Goal: Task Accomplishment & Management: Complete application form

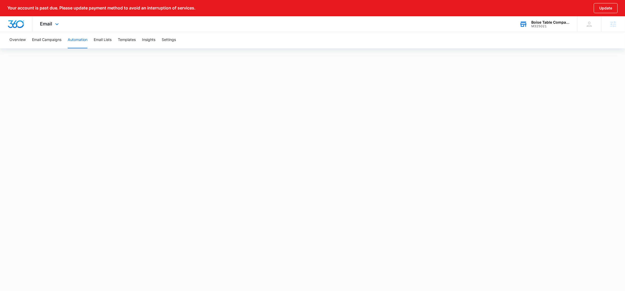
drag, startPoint x: 0, startPoint y: 0, endPoint x: 565, endPoint y: 20, distance: 565.4
click at [565, 20] on div "Boise Table Company" at bounding box center [550, 22] width 38 height 4
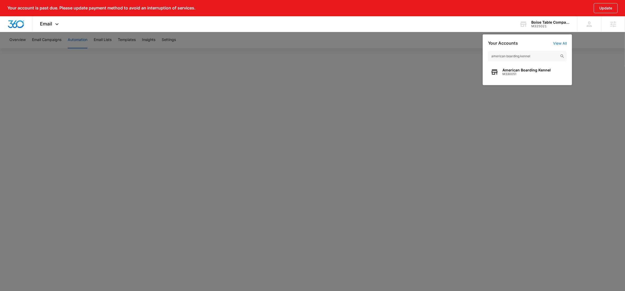
type input "american boarding kennel"
click at [514, 71] on span "American Boarding Kennel" at bounding box center [526, 70] width 48 height 4
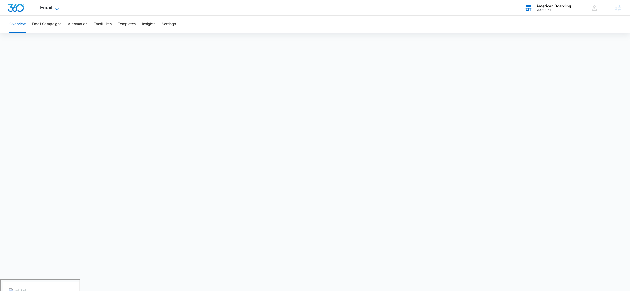
click at [54, 7] on icon at bounding box center [57, 9] width 6 height 6
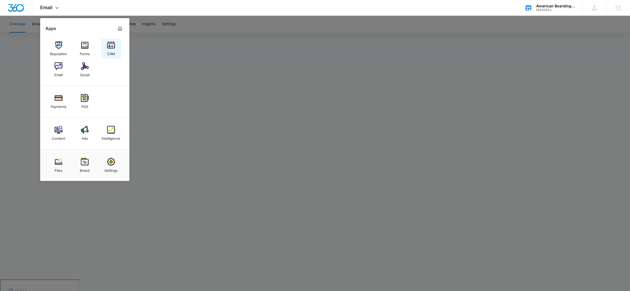
click at [119, 50] on link "CRM" at bounding box center [111, 49] width 20 height 20
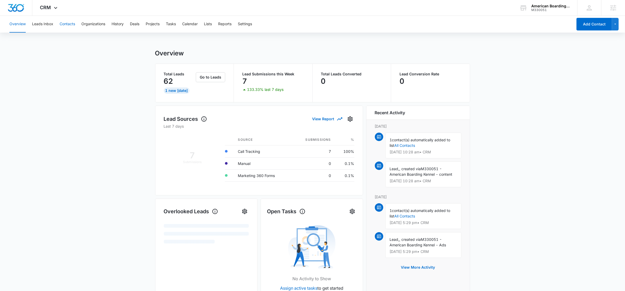
click at [72, 26] on button "Contacts" at bounding box center [67, 24] width 15 height 17
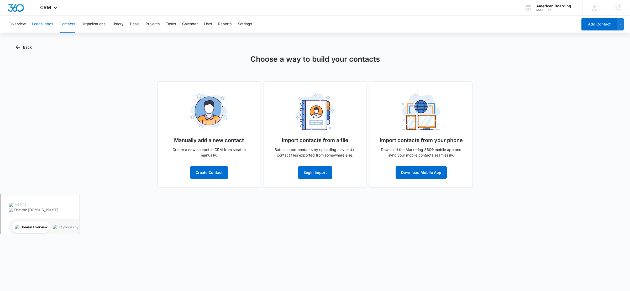
click at [41, 19] on button "Leads Inbox" at bounding box center [42, 24] width 21 height 17
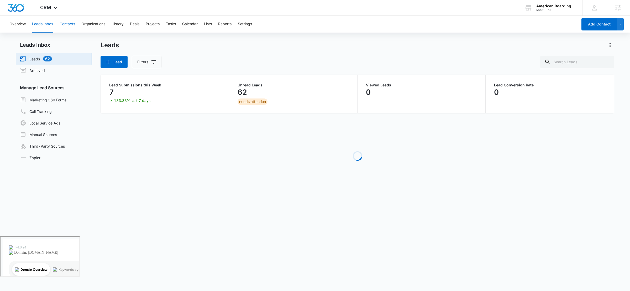
click at [63, 24] on button "Contacts" at bounding box center [67, 24] width 15 height 17
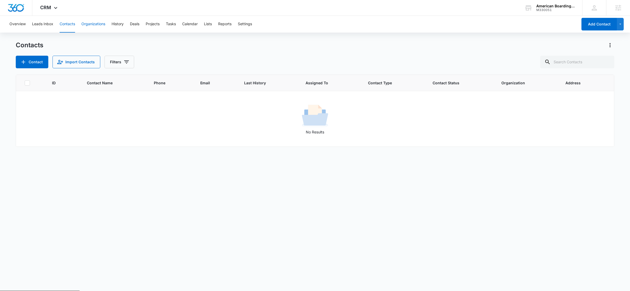
click at [96, 24] on button "Organizations" at bounding box center [93, 24] width 24 height 17
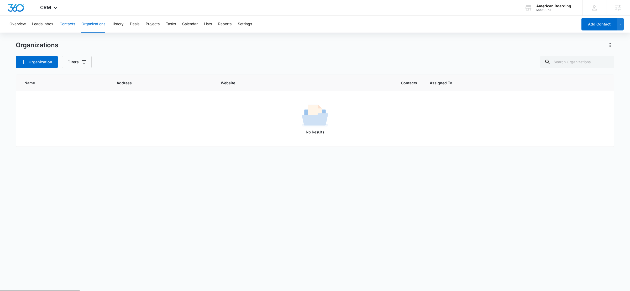
click at [71, 25] on button "Contacts" at bounding box center [67, 24] width 15 height 17
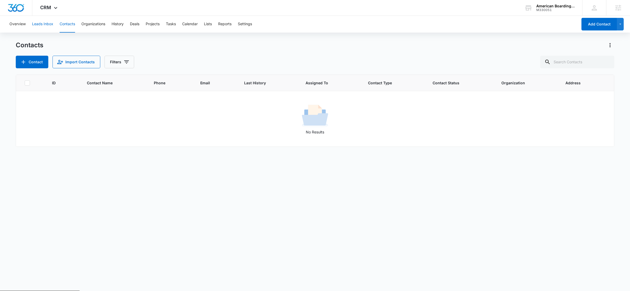
click at [38, 25] on button "Leads Inbox" at bounding box center [42, 24] width 21 height 17
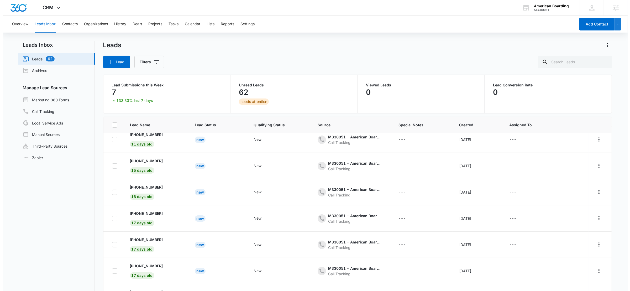
scroll to position [86, 0]
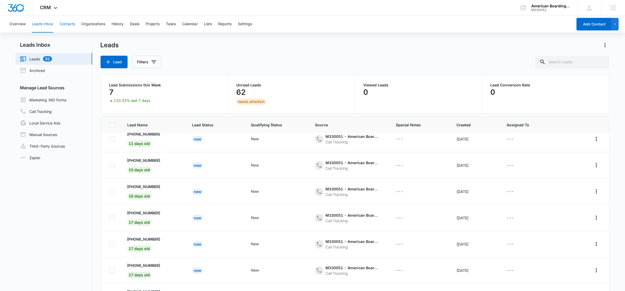
click at [63, 25] on button "Contacts" at bounding box center [67, 24] width 15 height 17
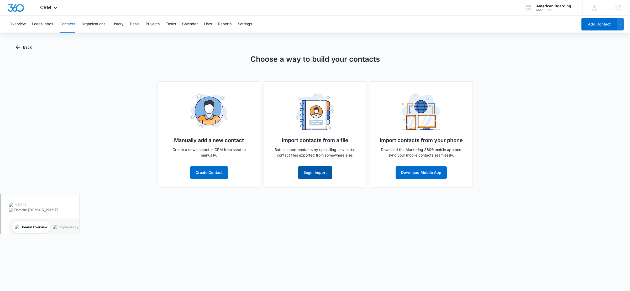
click at [312, 175] on button "Begin Import" at bounding box center [315, 172] width 34 height 13
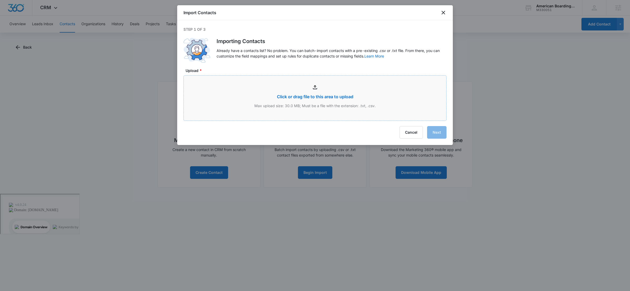
type input "C:\fakepath\ABK Customer List Jul 7 2025 (2).csv"
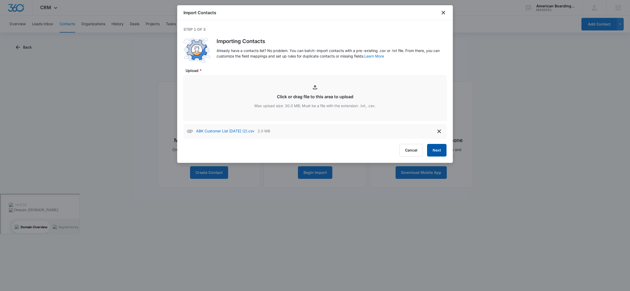
click at [442, 151] on button "Next" at bounding box center [436, 150] width 19 height 13
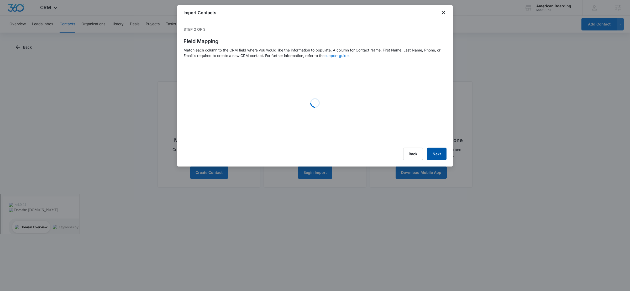
select select "78"
select select "79"
select select "185"
select select "184"
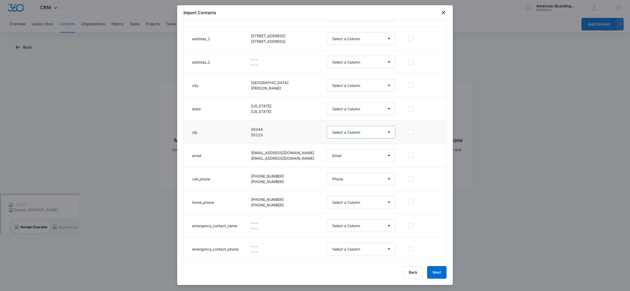
scroll to position [139, 0]
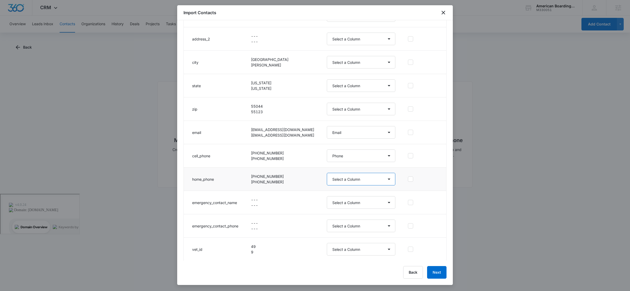
click at [348, 179] on select "Select a Column Address/City Address/Country Address/State Address/Street Addre…" at bounding box center [361, 179] width 68 height 13
select select "286"
click at [327, 173] on select "Select a Column Address/City Address/Country Address/State Address/Street Addre…" at bounding box center [361, 179] width 68 height 13
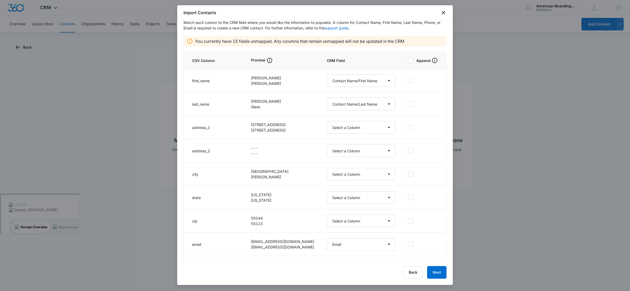
scroll to position [0, 0]
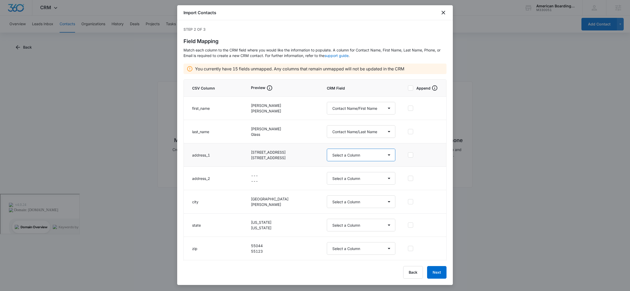
click at [342, 157] on select "Select a Column Address/City Address/Country Address/State Address/Street Addre…" at bounding box center [361, 154] width 68 height 13
select select "187"
click at [327, 149] on select "Select a Column Address/City Address/Country Address/State Address/Street Addre…" at bounding box center [361, 154] width 68 height 13
click at [347, 177] on select "Select a Column Address/City Address/Country Address/State Address/Street Addre…" at bounding box center [361, 178] width 68 height 13
click at [349, 201] on select "Select a Column Address/City Address/Country Address/State Address/Street Addre…" at bounding box center [361, 201] width 68 height 13
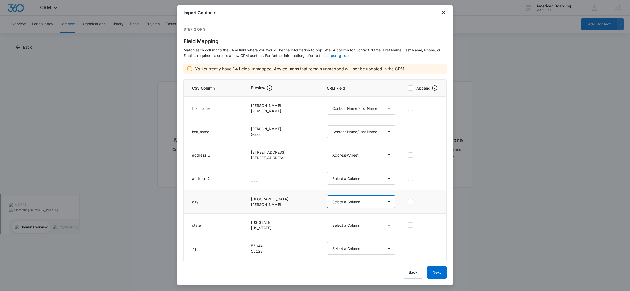
select select "188"
click at [327, 195] on select "Select a Column Address/City Address/Country Address/State Address/Street Addre…" at bounding box center [361, 201] width 68 height 13
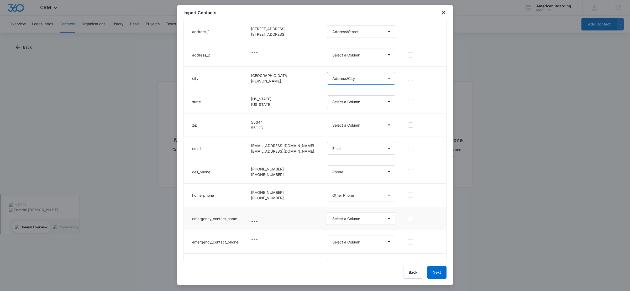
scroll to position [108, 0]
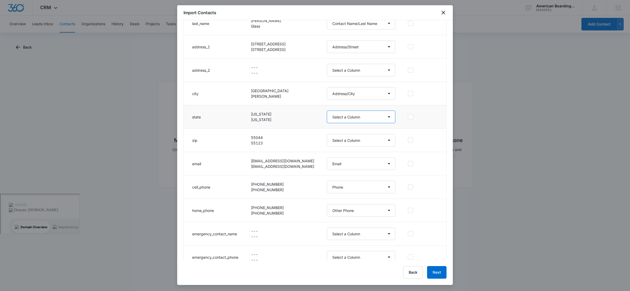
click at [338, 118] on select "Select a Column Address/City Address/Country Address/State Address/Street Addre…" at bounding box center [361, 116] width 68 height 13
select select "189"
click at [327, 111] on select "Select a Column Address/City Address/Country Address/State Address/Street Addre…" at bounding box center [361, 116] width 68 height 13
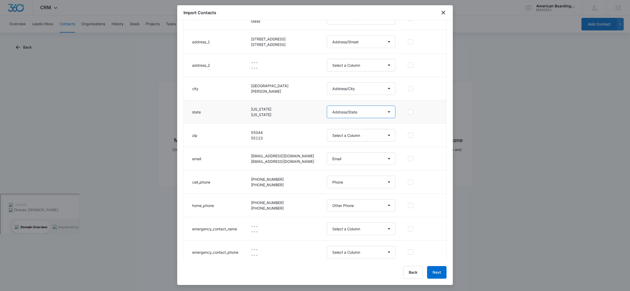
scroll to position [144, 0]
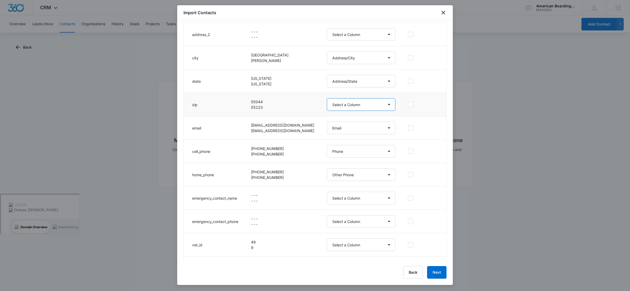
click at [330, 102] on select "Select a Column Address/City Address/Country Address/State Address/Street Addre…" at bounding box center [361, 104] width 68 height 13
select select "190"
click at [327, 98] on select "Select a Column Address/City Address/Country Address/State Address/Street Addre…" at bounding box center [361, 104] width 68 height 13
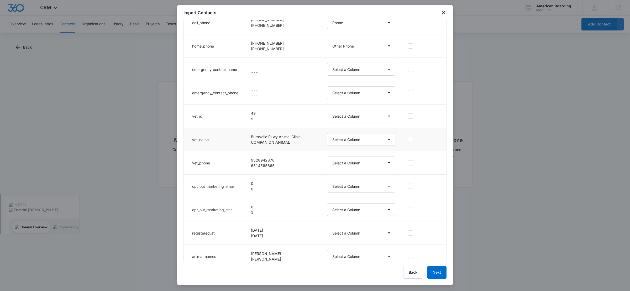
scroll to position [304, 0]
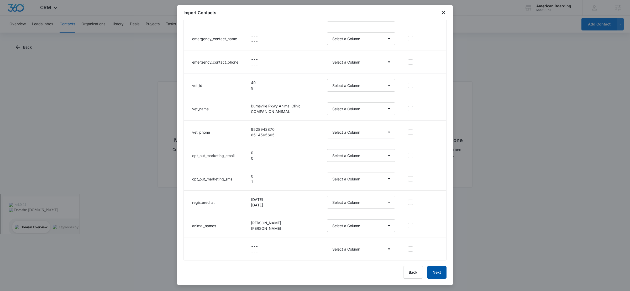
click at [436, 269] on button "Next" at bounding box center [436, 272] width 19 height 13
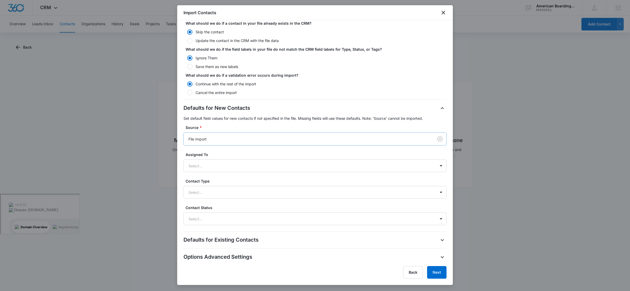
scroll to position [64, 0]
click at [212, 195] on div at bounding box center [308, 192] width 240 height 7
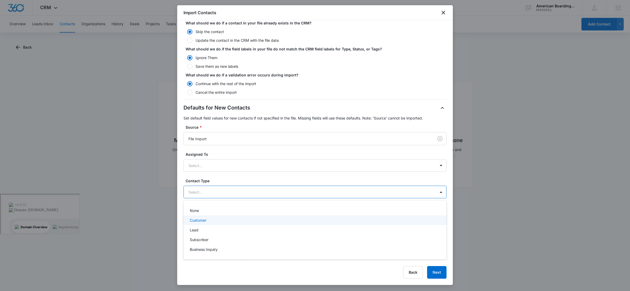
click at [214, 220] on div "Customer" at bounding box center [314, 220] width 249 height 6
click at [250, 176] on div "Defaults for New Contacts Set default field values for new contacts if not spec…" at bounding box center [314, 164] width 263 height 121
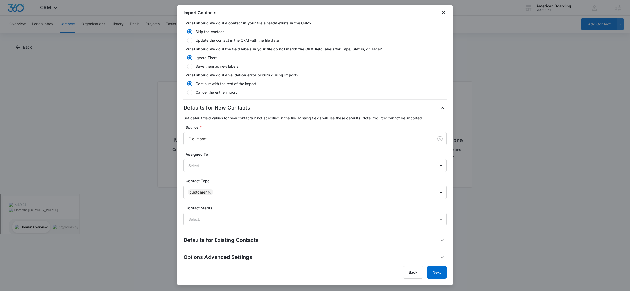
scroll to position [65, 0]
click at [446, 269] on button "Next" at bounding box center [436, 272] width 19 height 13
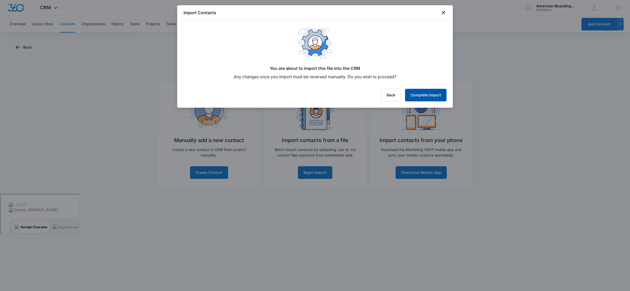
click at [433, 95] on button "Complete Import" at bounding box center [425, 95] width 41 height 13
